Goal: Task Accomplishment & Management: Use online tool/utility

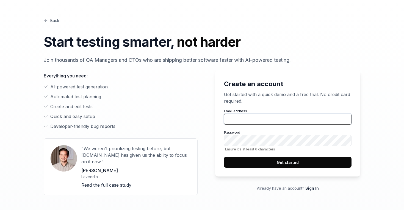
click at [251, 122] on input "Email Address" at bounding box center [288, 119] width 128 height 11
type input "[EMAIL_ADDRESS][DOMAIN_NAME]"
click at [300, 163] on button "Get started" at bounding box center [288, 162] width 128 height 11
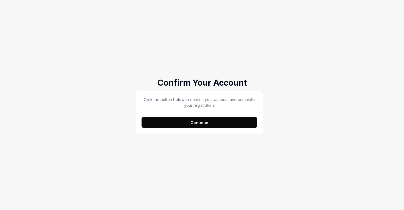
click at [174, 124] on button "Continue" at bounding box center [200, 122] width 116 height 11
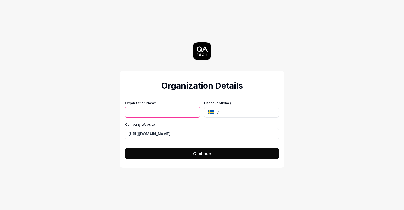
click at [159, 117] on input "Organization Name" at bounding box center [162, 112] width 75 height 11
click at [163, 88] on h2 "Organization Details" at bounding box center [202, 86] width 154 height 12
click at [165, 114] on input "Organization Name" at bounding box center [162, 112] width 75 height 11
type input "Lovable"
click at [175, 156] on button "Continue" at bounding box center [202, 153] width 154 height 11
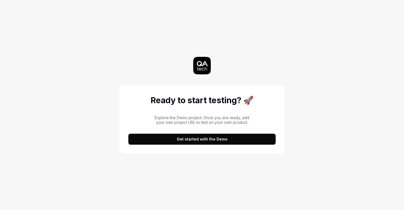
click at [175, 141] on button "Get started with the Demo" at bounding box center [201, 139] width 147 height 11
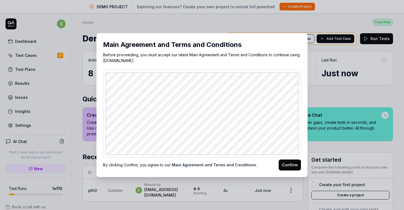
click at [287, 162] on button "Confirm" at bounding box center [290, 165] width 22 height 11
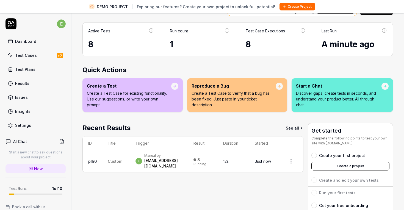
scroll to position [27, 0]
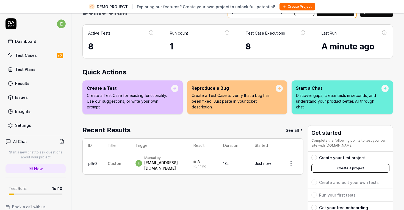
click at [31, 60] on link "Test Cases" at bounding box center [36, 55] width 60 height 11
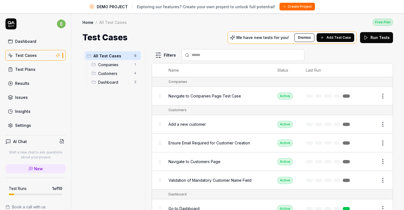
click at [363, 38] on button "Run Tests" at bounding box center [376, 37] width 33 height 11
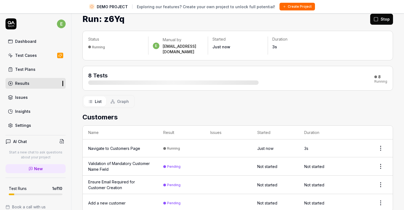
scroll to position [27, 0]
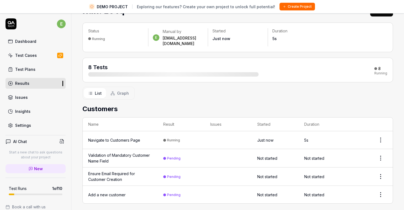
click at [126, 138] on td "Navigate to Customers Page" at bounding box center [120, 141] width 75 height 18
click at [126, 138] on div "Navigate to Customers Page" at bounding box center [114, 141] width 52 height 6
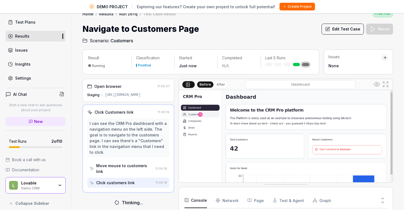
scroll to position [13, 0]
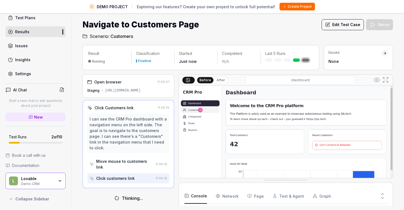
click at [34, 166] on span "Documentation" at bounding box center [25, 166] width 27 height 6
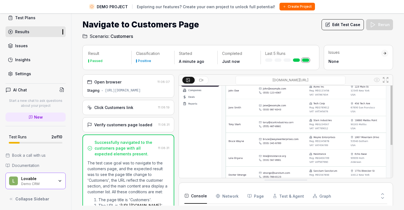
scroll to position [41, 0]
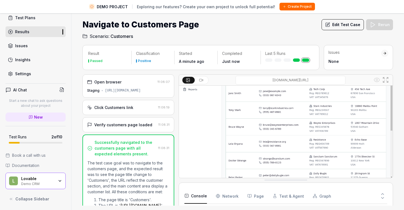
click at [47, 90] on div "AI Chat" at bounding box center [36, 90] width 60 height 8
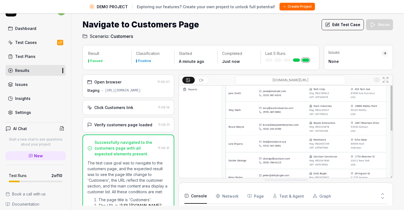
scroll to position [0, 0]
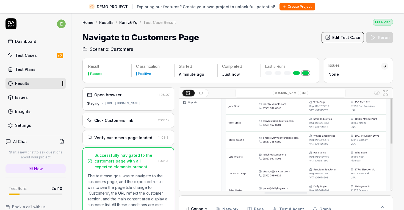
click at [287, 7] on button "Create Project" at bounding box center [297, 7] width 35 height 8
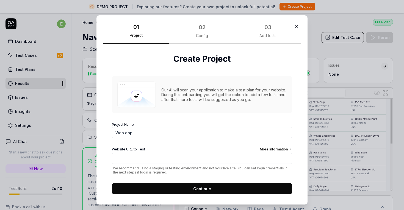
click at [301, 20] on div "01 Project 02 Config 03 Add tests Create Project Our AI will scan your applicat…" at bounding box center [202, 110] width 211 height 190
click at [298, 26] on icon "button" at bounding box center [296, 26] width 5 height 5
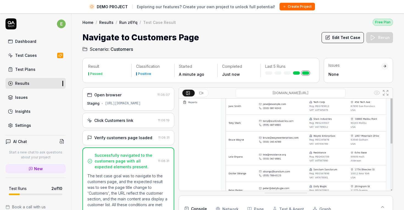
click at [14, 23] on icon at bounding box center [11, 23] width 11 height 11
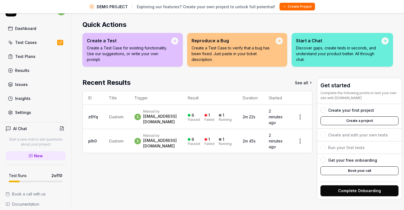
scroll to position [39, 0]
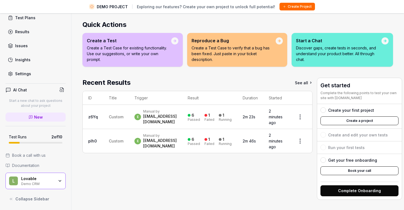
click at [24, 199] on span "Collapse Sidebar" at bounding box center [32, 199] width 34 height 6
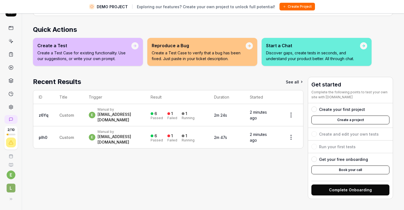
scroll to position [0, 0]
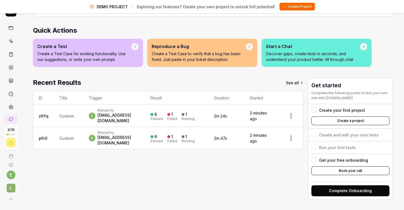
click at [7, 200] on button at bounding box center [11, 199] width 11 height 11
